Goal: Find specific page/section: Find specific page/section

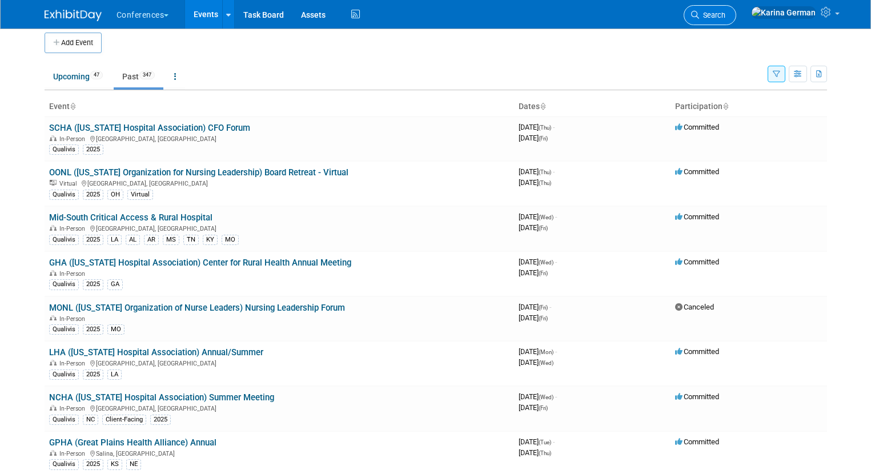
click at [736, 24] on link "Search" at bounding box center [709, 15] width 53 height 20
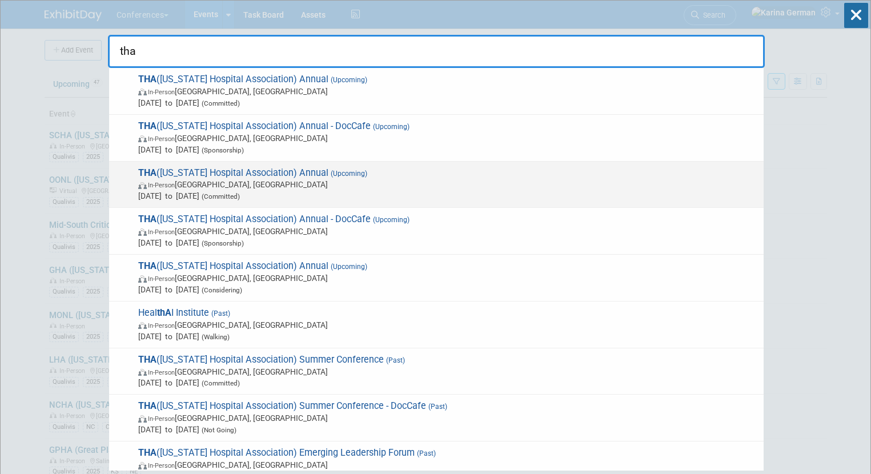
type input "tha"
click at [347, 191] on span "Sep 23, 2025 to Sep 24, 2025 (Committed)" at bounding box center [447, 195] width 619 height 11
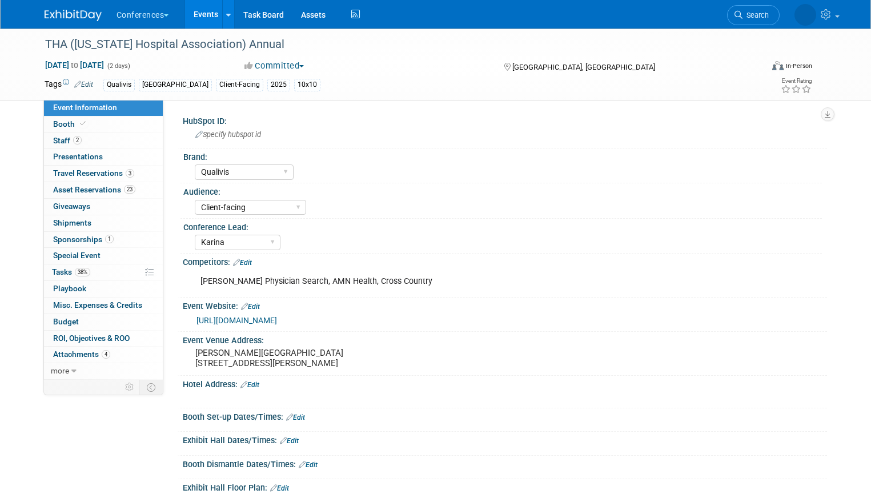
select select "Qualivis"
select select "Client-facing"
select select "Karina"
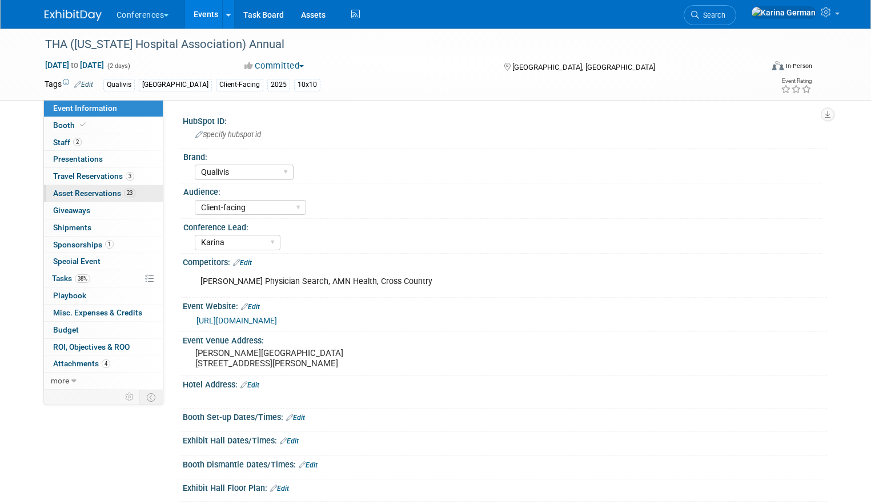
click at [99, 196] on span "Asset Reservations 23" at bounding box center [94, 192] width 82 height 9
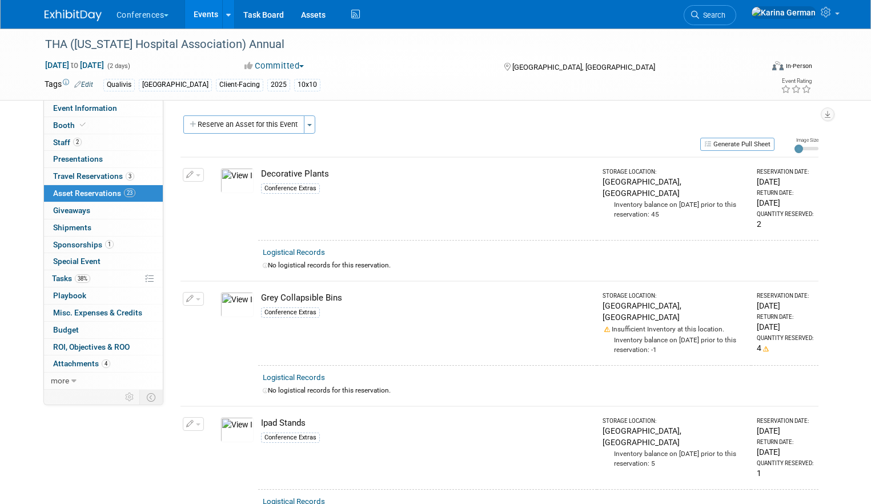
click at [199, 21] on link "Events" at bounding box center [206, 14] width 42 height 29
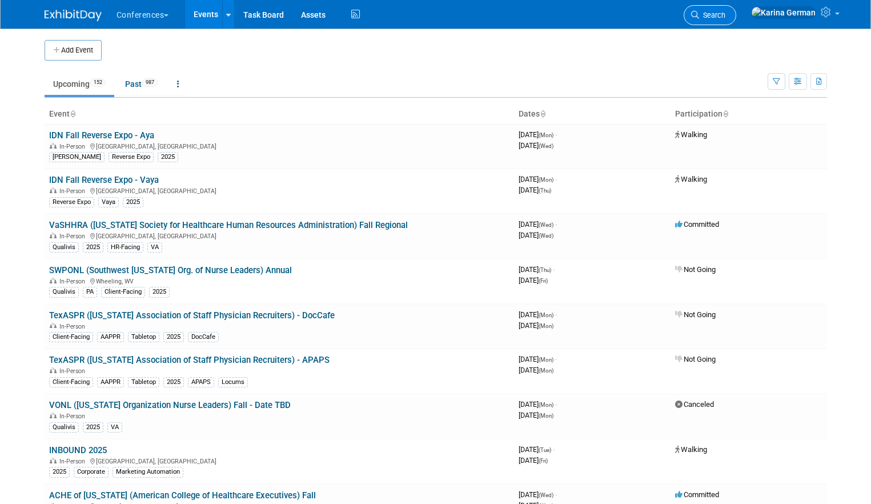
click at [736, 21] on link "Search" at bounding box center [709, 15] width 53 height 20
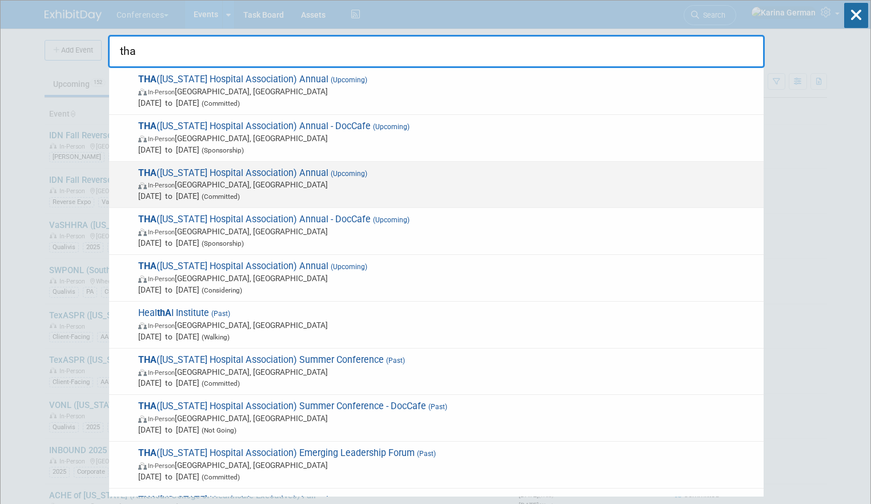
type input "tha"
click at [272, 182] on span "In-Person San Antonio, TX" at bounding box center [447, 184] width 619 height 11
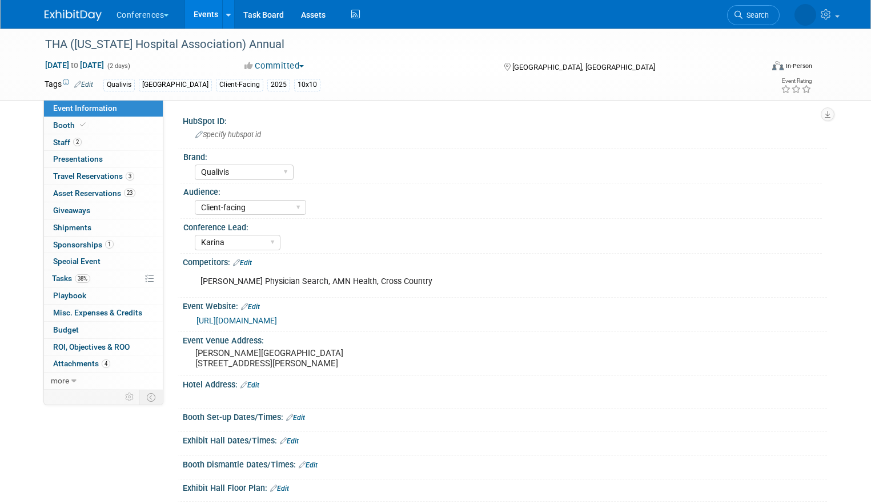
select select "Qualivis"
select select "Client-facing"
select select "Karina"
click at [725, 11] on span "Search" at bounding box center [712, 15] width 26 height 9
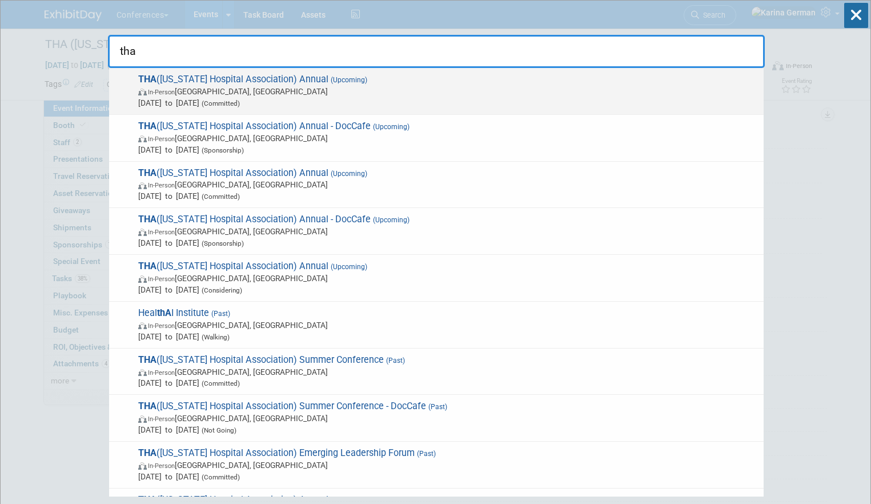
type input "tha"
click at [391, 102] on span "Sep 18, 2025 to Sep 19, 2025 (Committed)" at bounding box center [447, 102] width 619 height 11
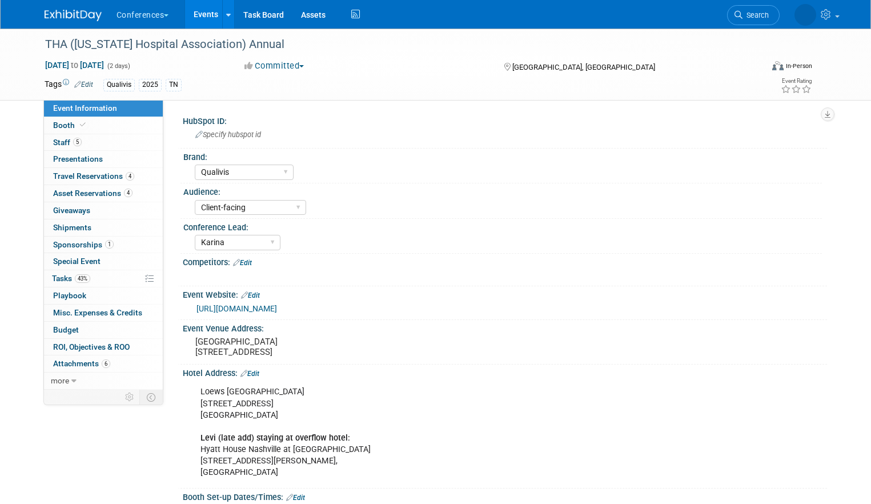
select select "Qualivis"
select select "Client-facing"
select select "Karina"
click at [102, 192] on span "Asset Reservations 4" at bounding box center [92, 192] width 79 height 9
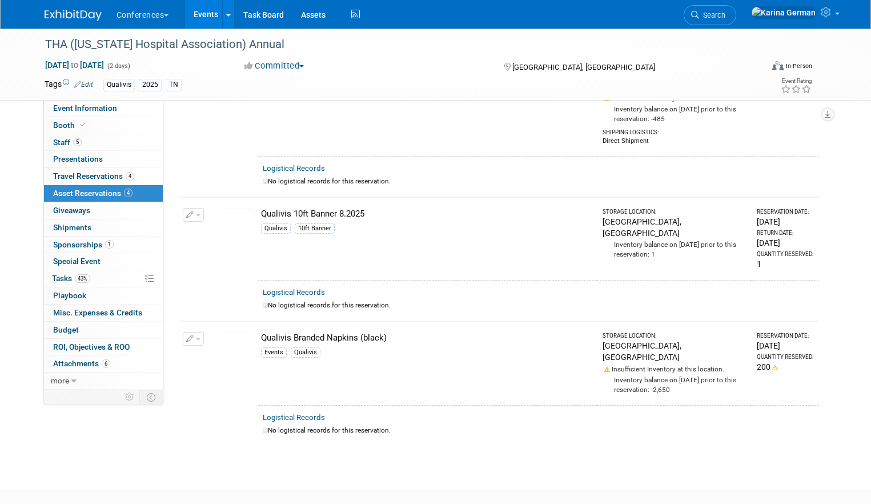
scroll to position [253, 0]
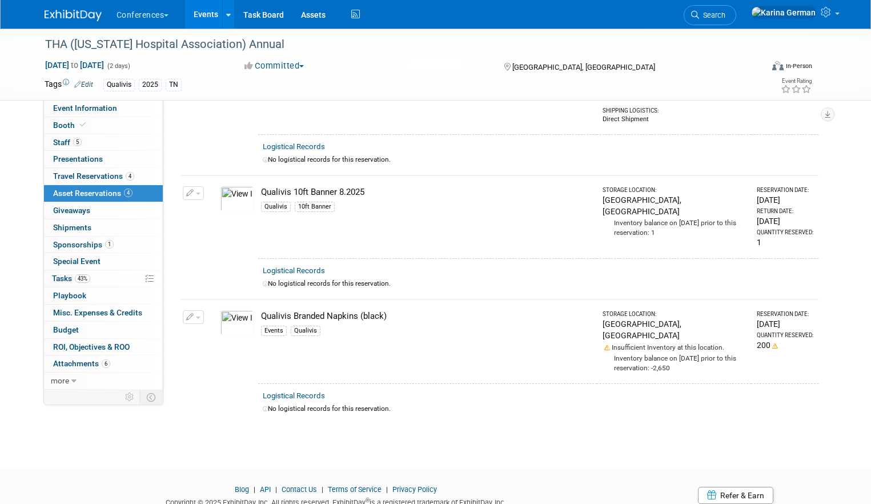
click at [196, 192] on span "button" at bounding box center [198, 193] width 5 height 2
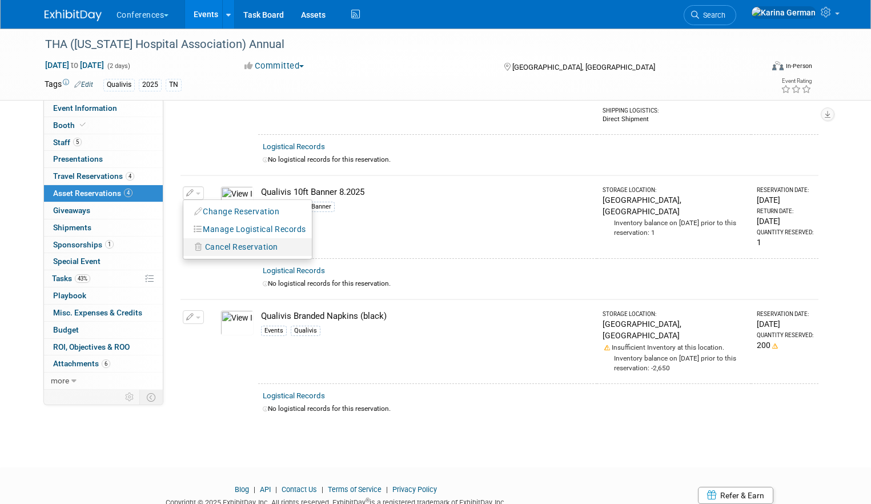
click at [264, 242] on span "Cancel Reservation" at bounding box center [241, 246] width 73 height 9
click at [323, 247] on link "Yes" at bounding box center [325, 256] width 33 height 18
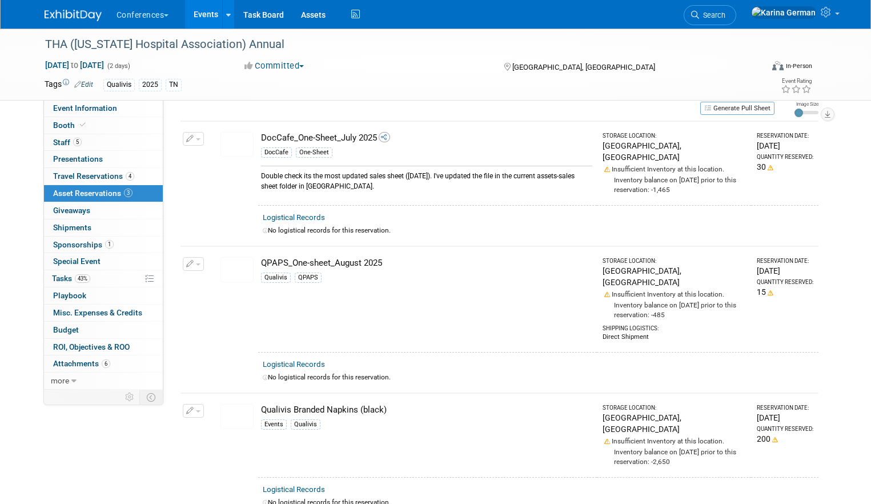
scroll to position [0, 0]
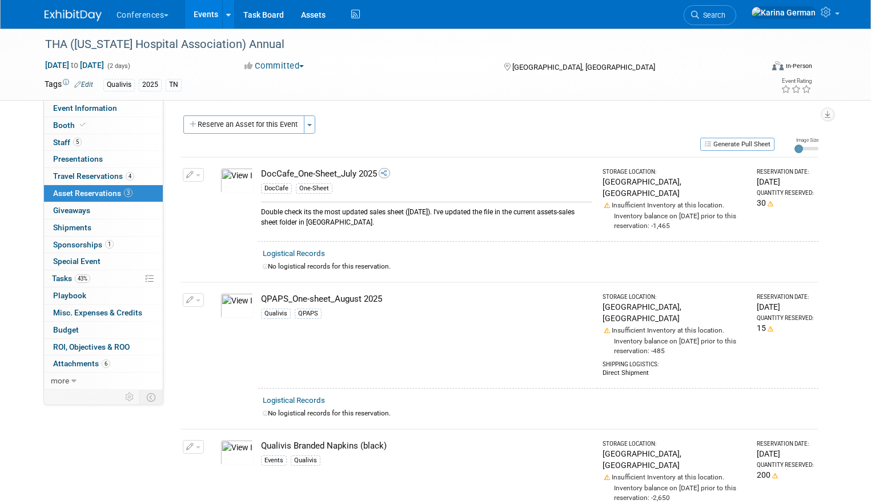
click at [208, 19] on link "Events" at bounding box center [206, 14] width 42 height 29
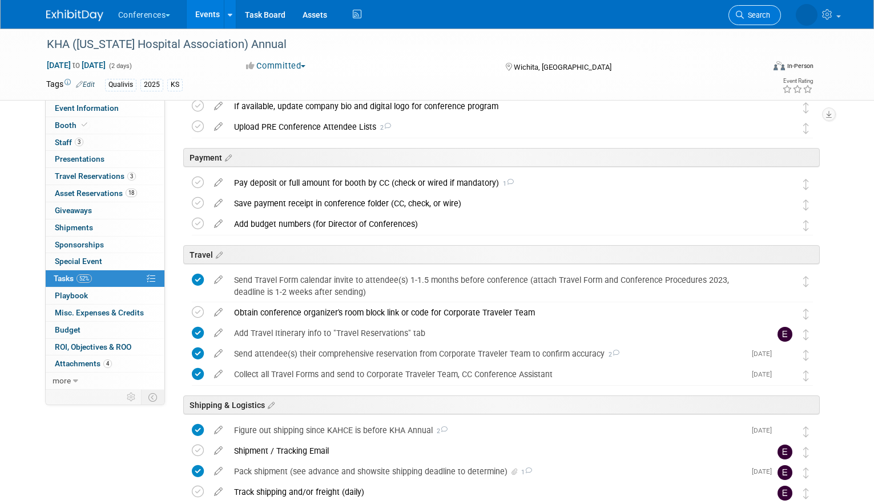
click at [765, 11] on link "Search" at bounding box center [755, 15] width 53 height 20
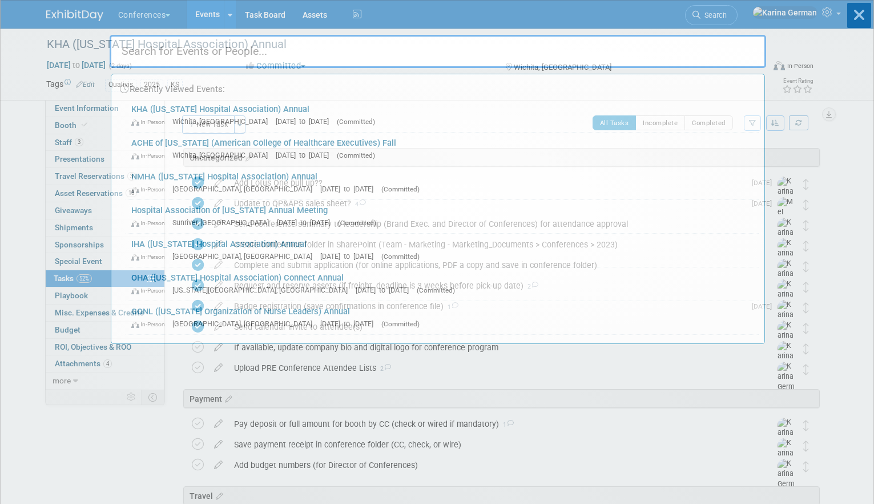
type input "r"
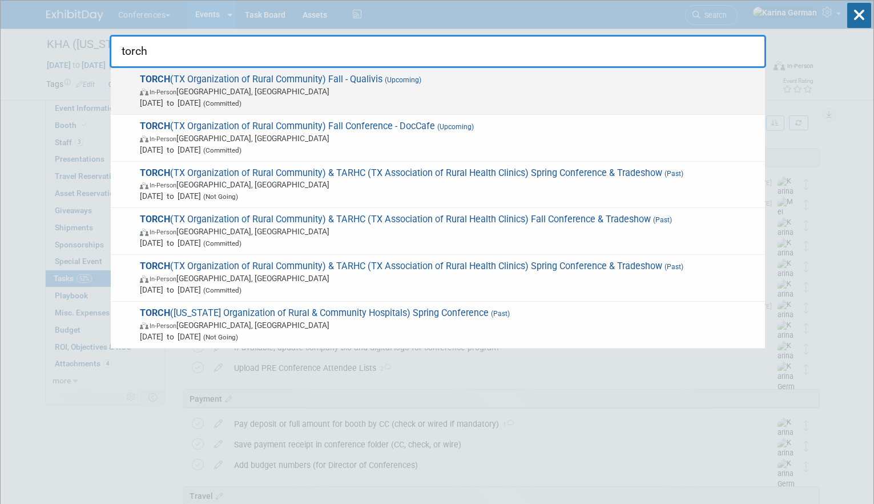
type input "torch"
click at [496, 80] on span "TORCH (TX Organization of Rural Community) Fall - Qualivis (Upcoming) In-Person…" at bounding box center [447, 91] width 623 height 35
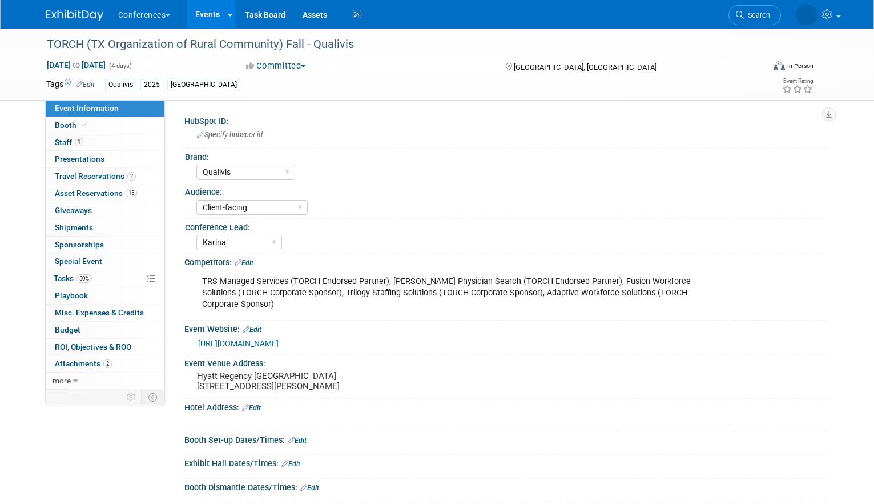
select select "Qualivis"
select select "Client-facing"
select select "Karina"
click at [110, 142] on link "1 Staff 1" at bounding box center [105, 142] width 119 height 17
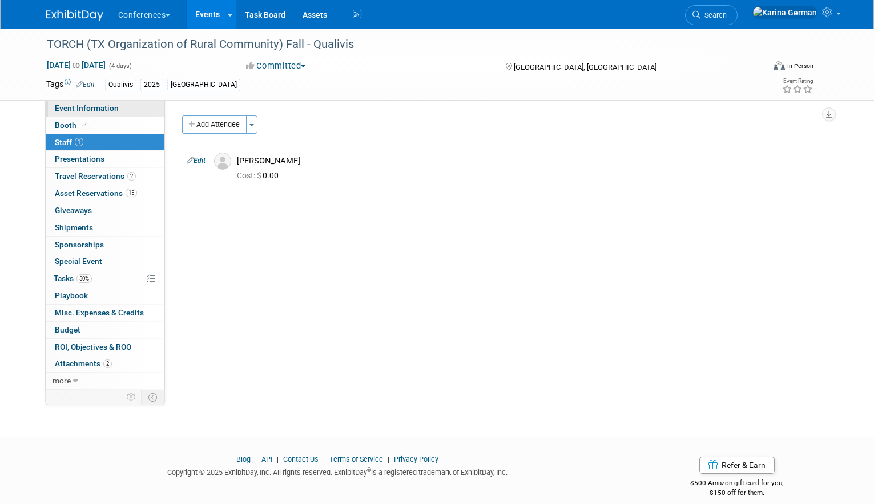
click at [123, 114] on link "Event Information" at bounding box center [105, 108] width 119 height 17
select select "Qualivis"
select select "Client-facing"
select select "Karina"
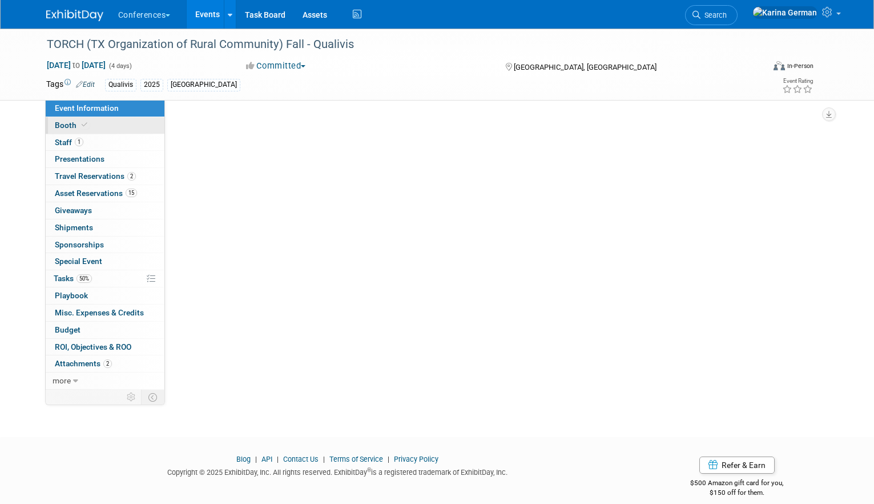
click at [122, 123] on link "Booth" at bounding box center [105, 125] width 119 height 17
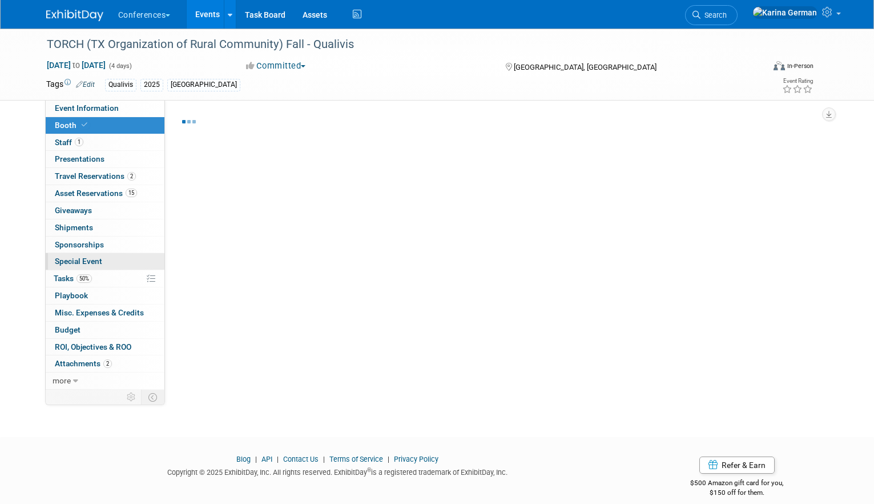
select select "6' tabletop"
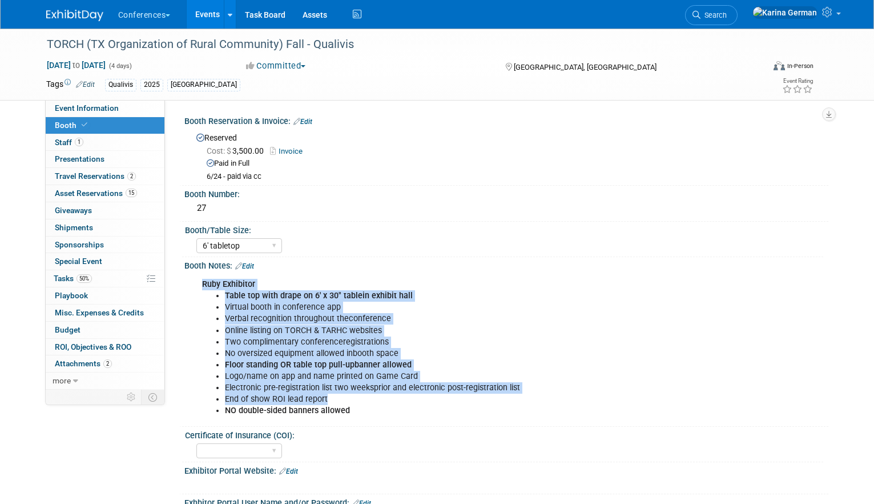
drag, startPoint x: 199, startPoint y: 281, endPoint x: 347, endPoint y: 393, distance: 185.6
click at [347, 393] on div "Ruby Exhibitor Table top with drape on 6' x 30" tablein exhibit hall Virtual bo…" at bounding box center [449, 347] width 510 height 149
click at [347, 393] on li "End of show ROI lead report" at bounding box center [461, 398] width 472 height 11
drag, startPoint x: 356, startPoint y: 415, endPoint x: 207, endPoint y: 276, distance: 203.6
click at [207, 276] on div "Ruby Exhibitor Table top with drape on 6' x 30" tablein exhibit hall Virtual bo…" at bounding box center [449, 347] width 510 height 149
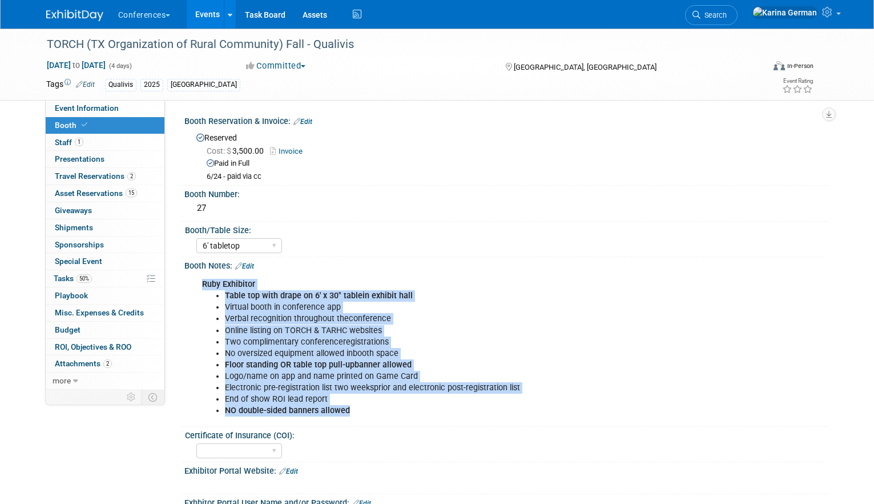
click at [207, 276] on div "Ruby Exhibitor Table top with drape on 6' x 30" tablein exhibit hall Virtual bo…" at bounding box center [449, 347] width 510 height 149
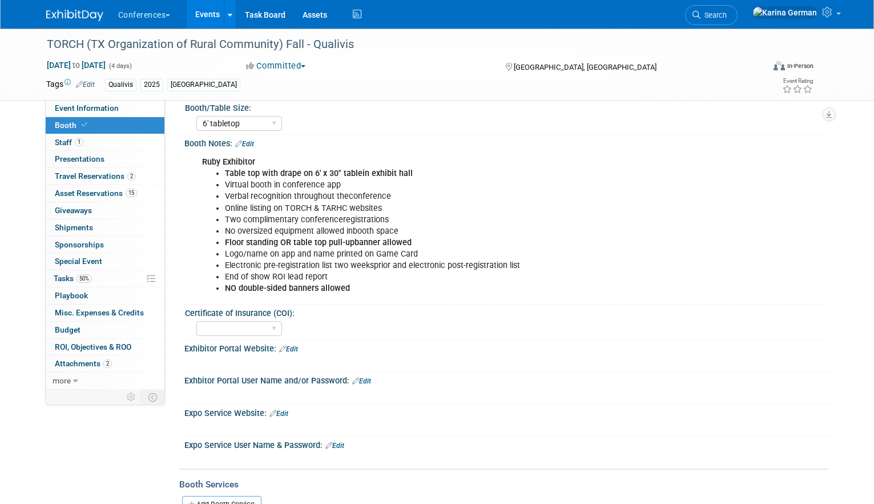
scroll to position [114, 0]
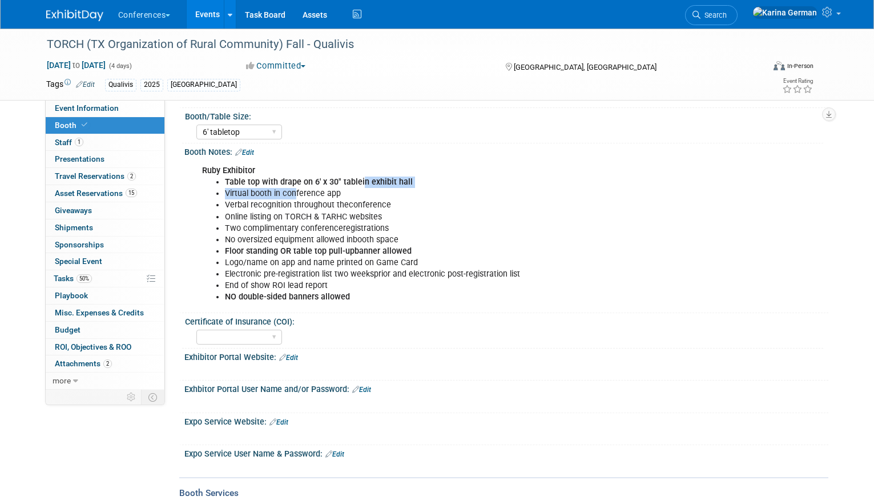
drag, startPoint x: 296, startPoint y: 188, endPoint x: 359, endPoint y: 181, distance: 63.2
click at [359, 181] on ul "Table top with drape on 6' x 30" tablein exhibit hall Virtual booth in conferen…" at bounding box center [449, 239] width 495 height 126
click at [359, 181] on b "Table top with drape on 6' x 30" tablein exhibit hall" at bounding box center [319, 182] width 188 height 10
